Goal: Task Accomplishment & Management: Use online tool/utility

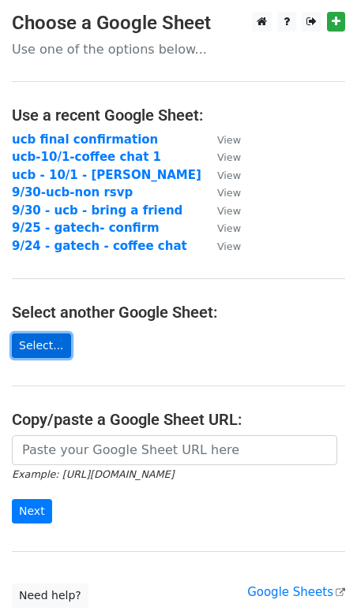
click at [35, 355] on link "Select..." at bounding box center [41, 346] width 59 height 24
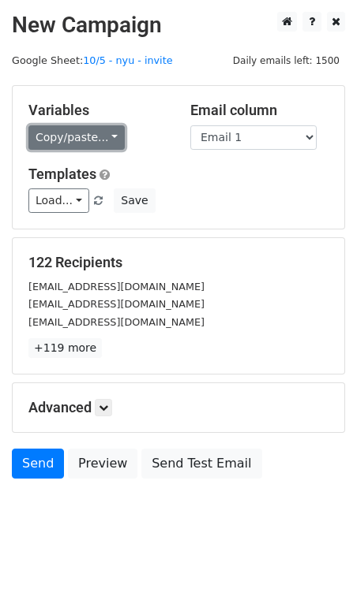
click at [80, 138] on link "Copy/paste..." at bounding box center [76, 137] width 96 height 24
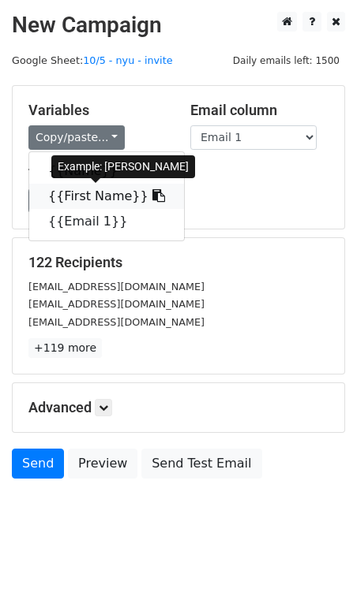
click at [88, 199] on link "{{First Name}}" at bounding box center [106, 196] width 155 height 25
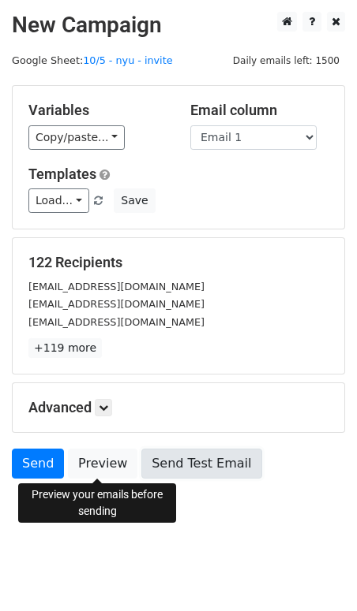
click at [190, 456] on link "Send Test Email" at bounding box center [201, 464] width 120 height 30
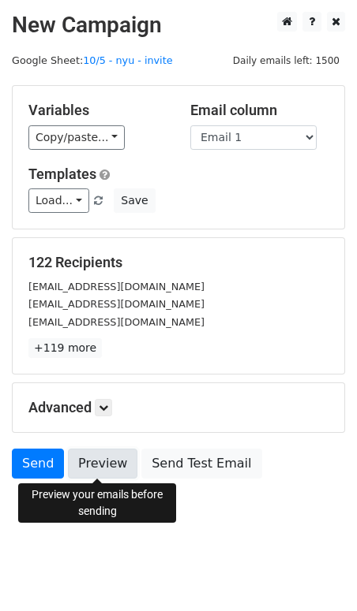
click at [107, 465] on link "Preview" at bounding box center [102, 464] width 69 height 30
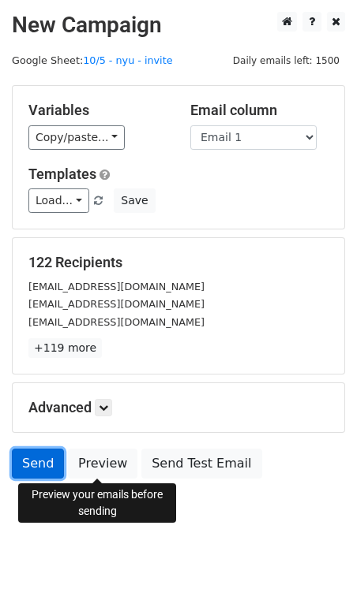
click at [56, 465] on link "Send" at bounding box center [38, 464] width 52 height 30
